Goal: Transaction & Acquisition: Purchase product/service

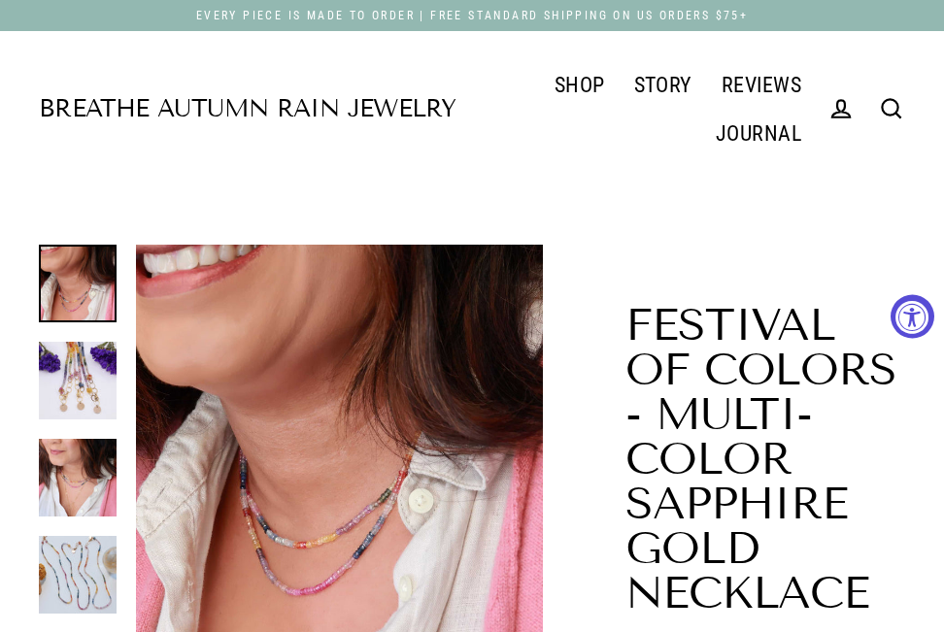
select select "3"
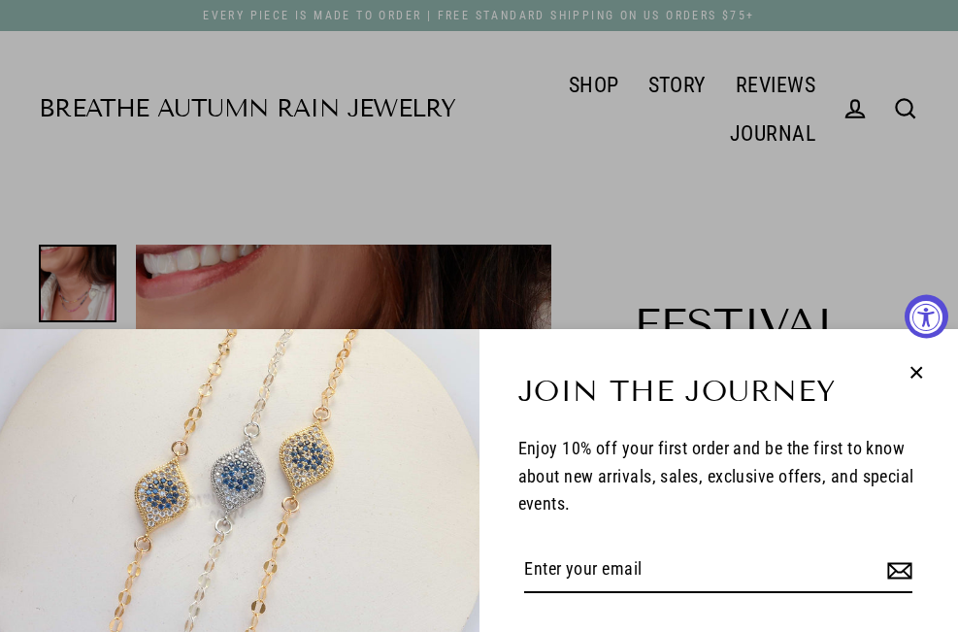
click at [916, 366] on icon "button" at bounding box center [916, 372] width 25 height 25
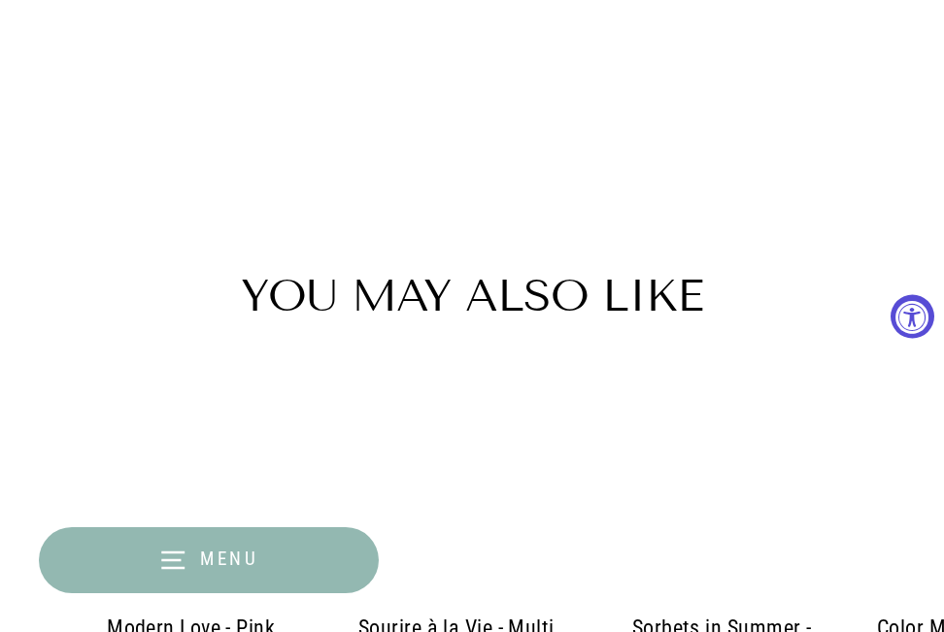
scroll to position [3398, 0]
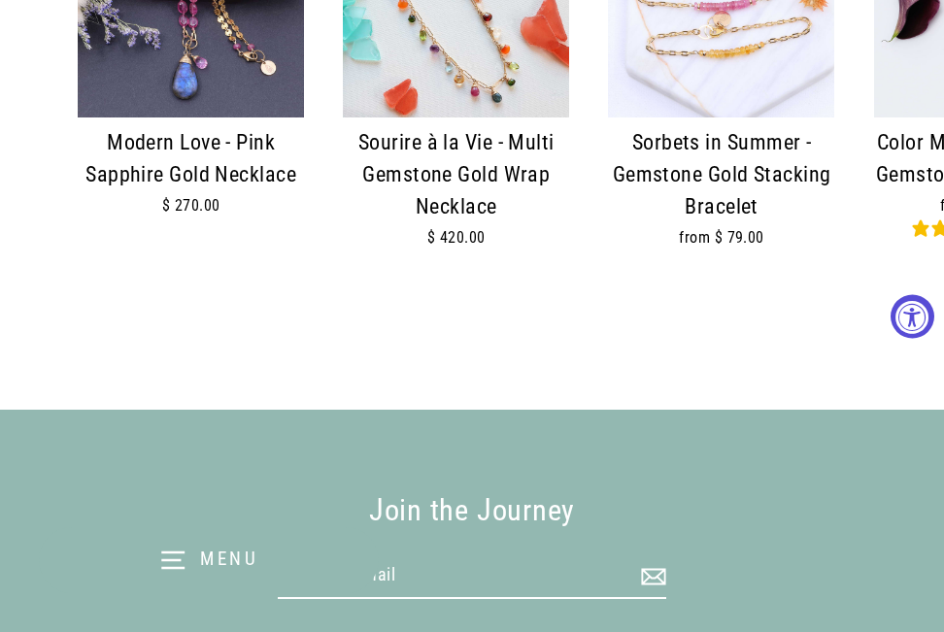
click at [445, 105] on img at bounding box center [456, 4] width 226 height 226
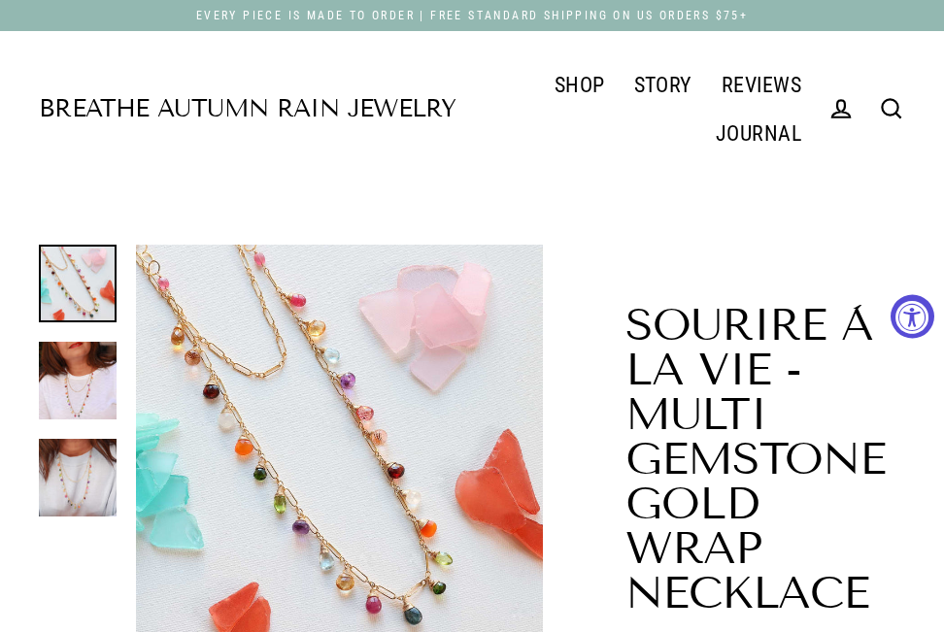
select select "3"
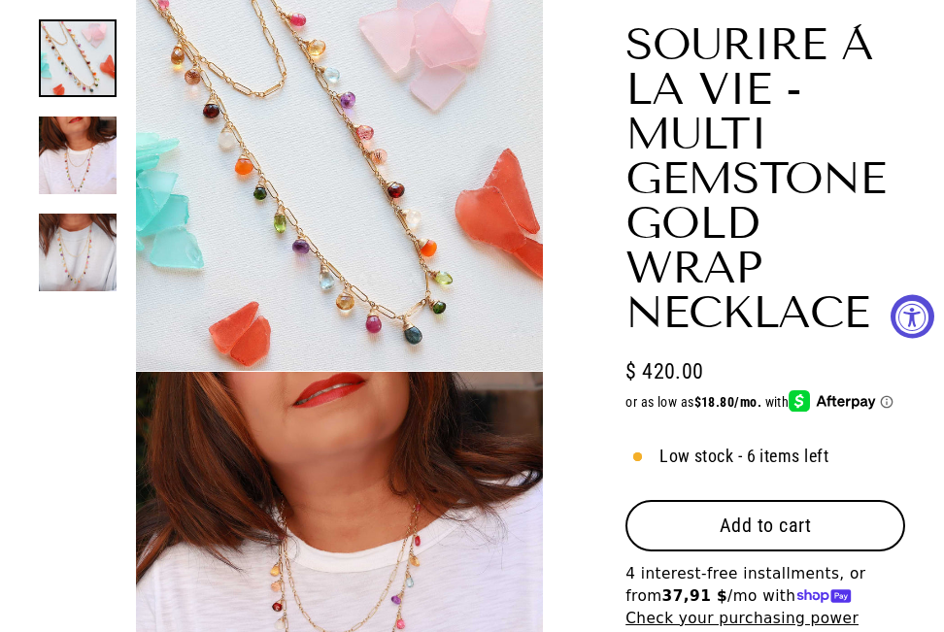
scroll to position [485, 0]
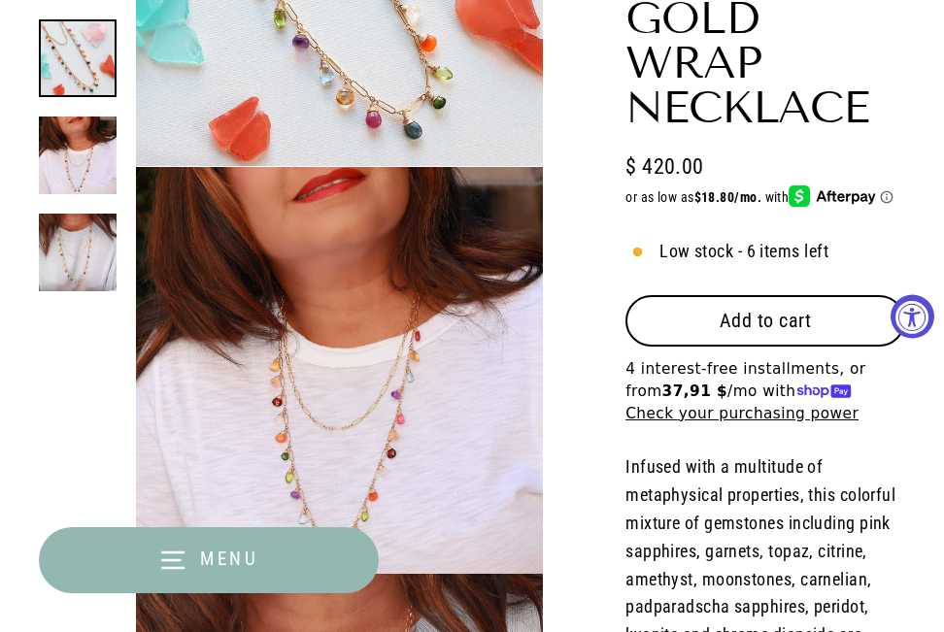
click at [752, 336] on button "Add to cart" at bounding box center [765, 320] width 280 height 50
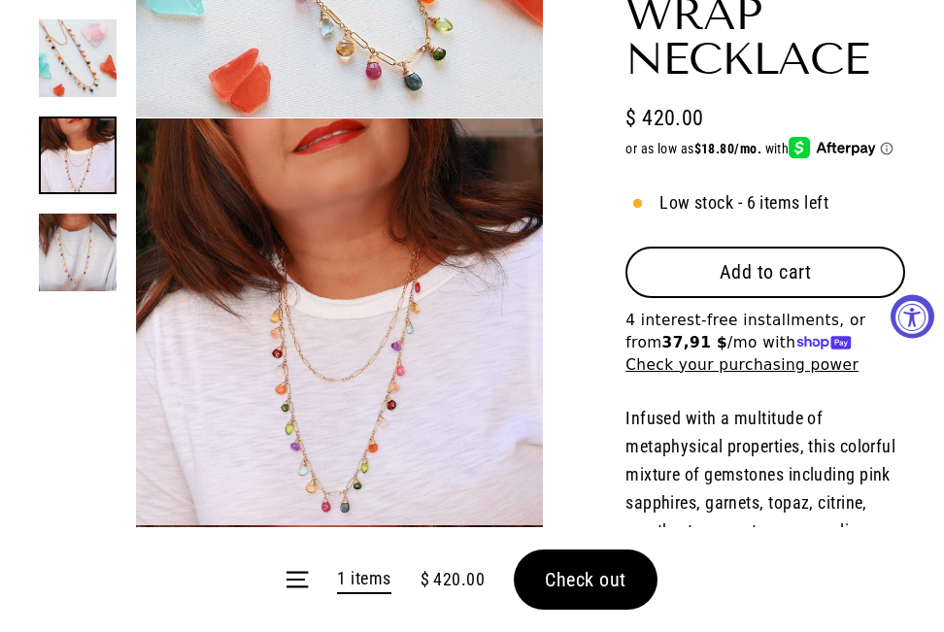
scroll to position [583, 0]
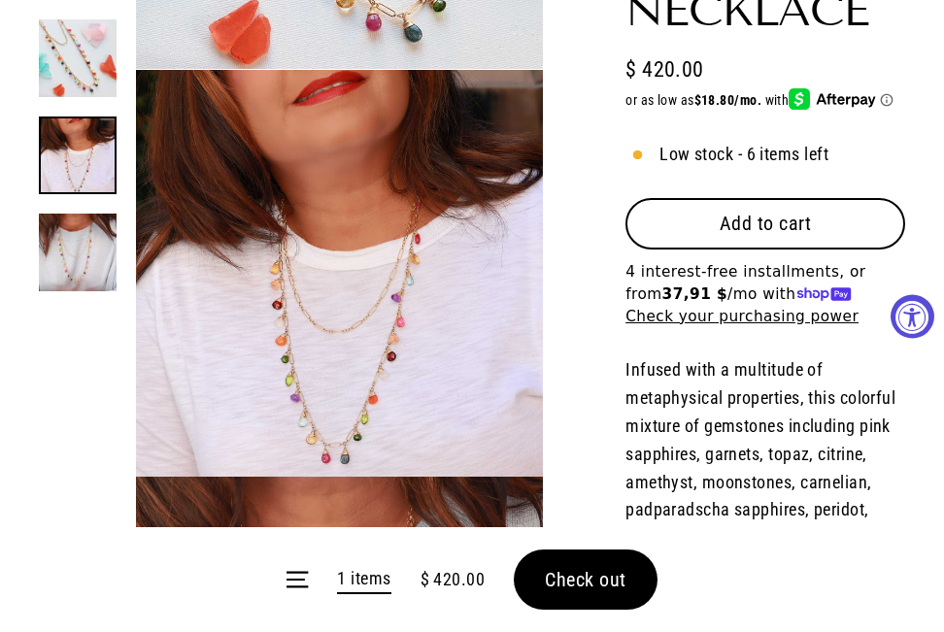
click at [537, 571] on button "Check out" at bounding box center [586, 580] width 144 height 60
